Goal: Check status: Check status

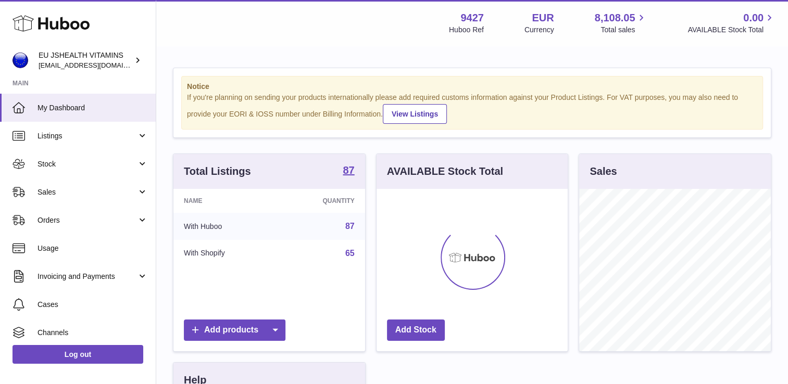
scroll to position [163, 192]
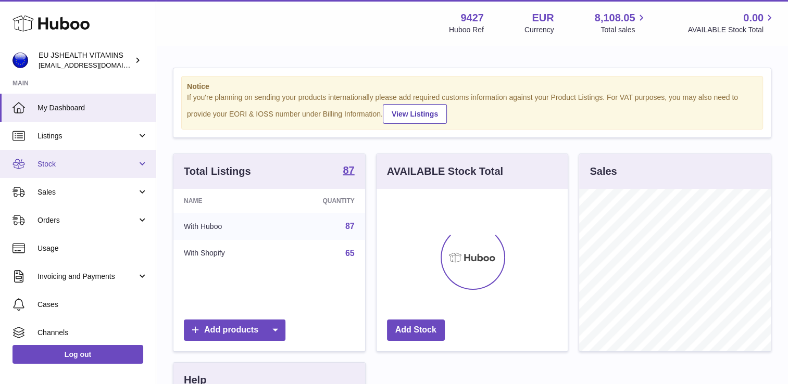
click at [73, 170] on link "Stock" at bounding box center [78, 164] width 156 height 28
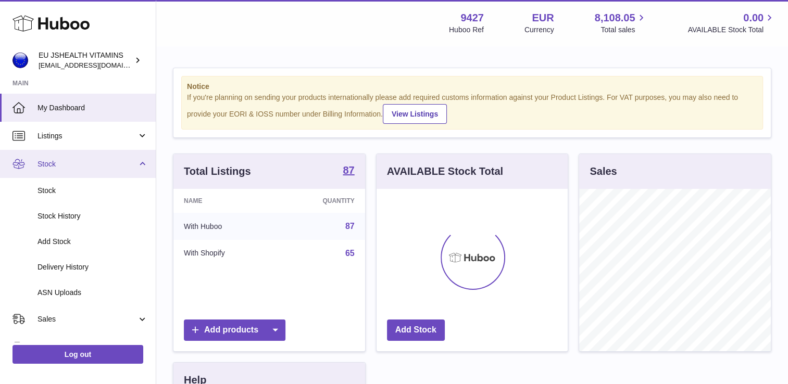
click at [73, 170] on link "Stock" at bounding box center [78, 164] width 156 height 28
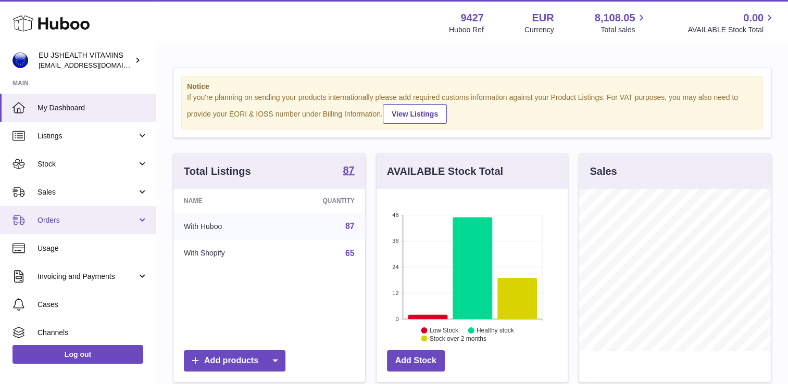
click at [70, 226] on link "Orders" at bounding box center [78, 220] width 156 height 28
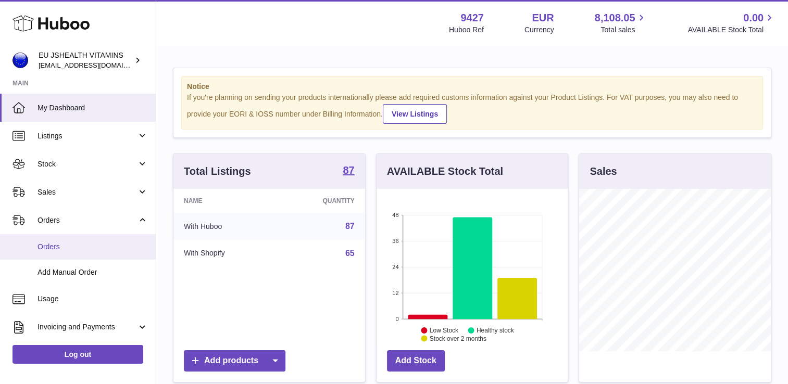
click at [60, 249] on span "Orders" at bounding box center [93, 247] width 110 height 10
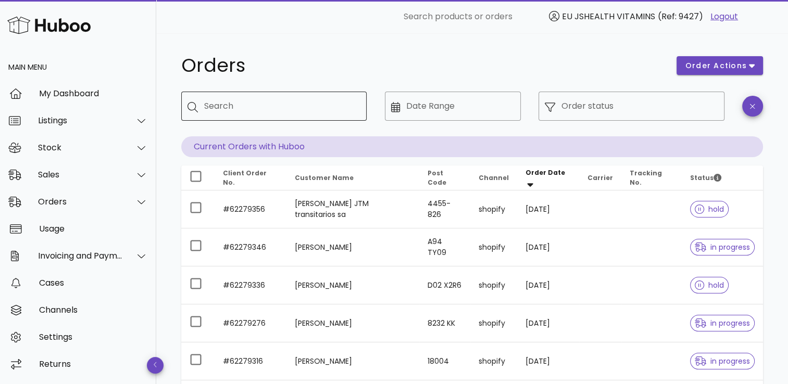
click at [270, 107] on input "Search" at bounding box center [281, 106] width 154 height 17
paste input "*********"
type input "*********"
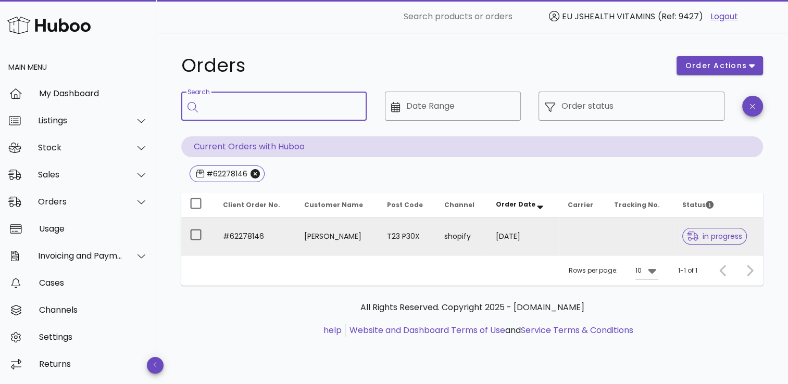
click at [323, 232] on td "Lauren Arthurs" at bounding box center [337, 237] width 83 height 38
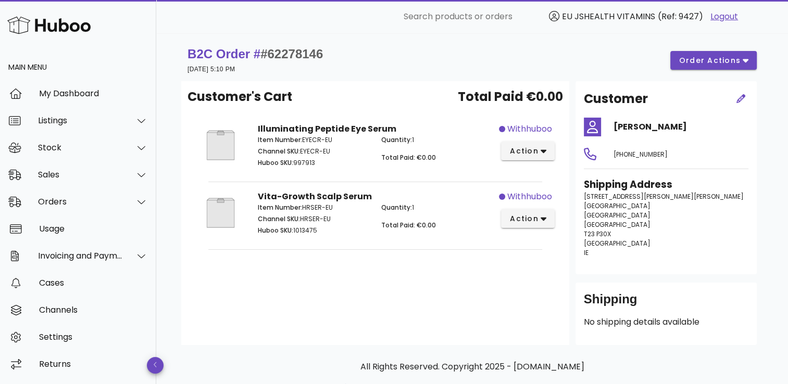
drag, startPoint x: 647, startPoint y: 126, endPoint x: 610, endPoint y: 126, distance: 37.0
click at [610, 126] on div "Lauren Arthurs" at bounding box center [681, 127] width 148 height 25
